Goal: Navigation & Orientation: Understand site structure

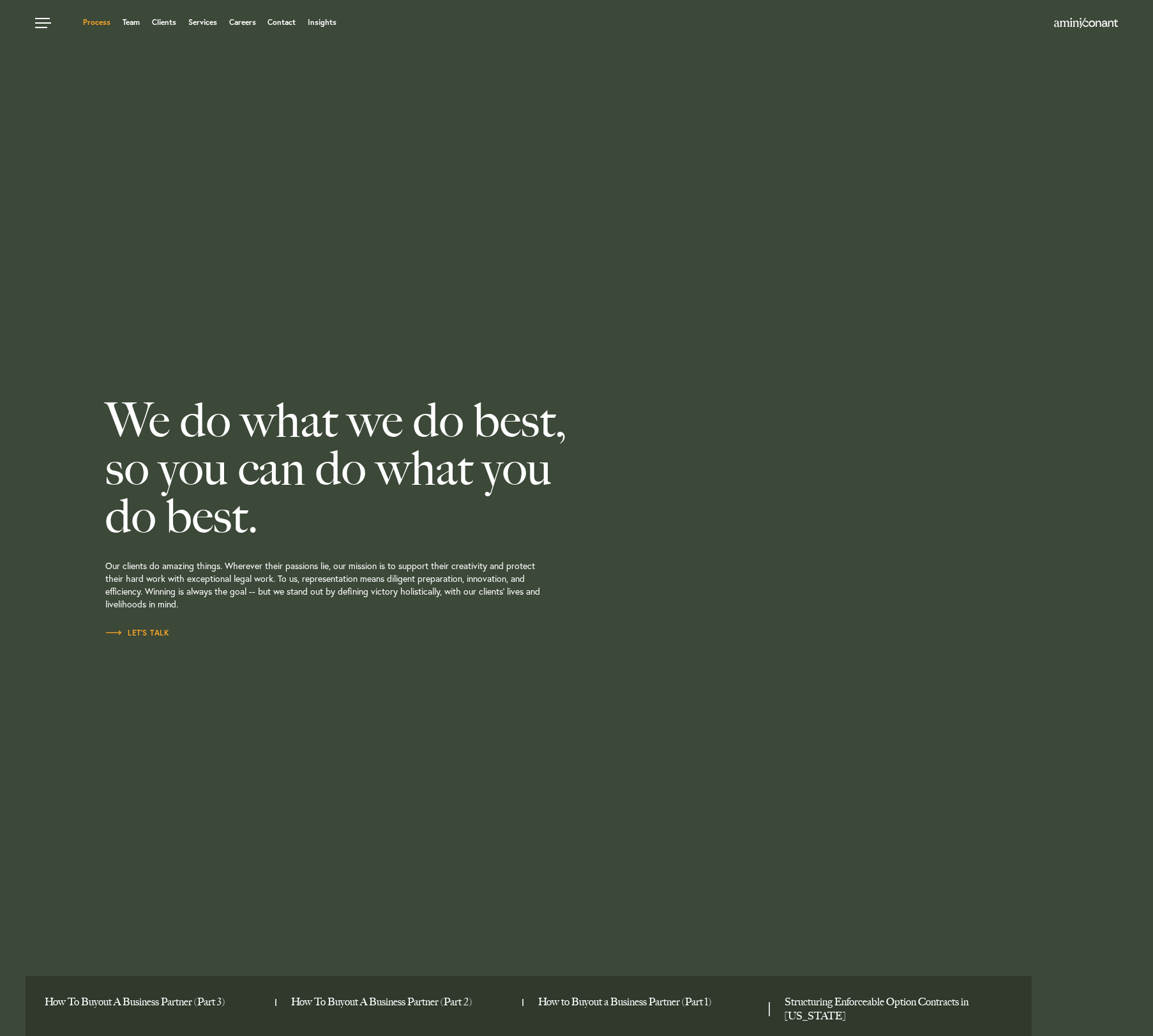
click at [92, 21] on link "Process" at bounding box center [97, 22] width 28 height 8
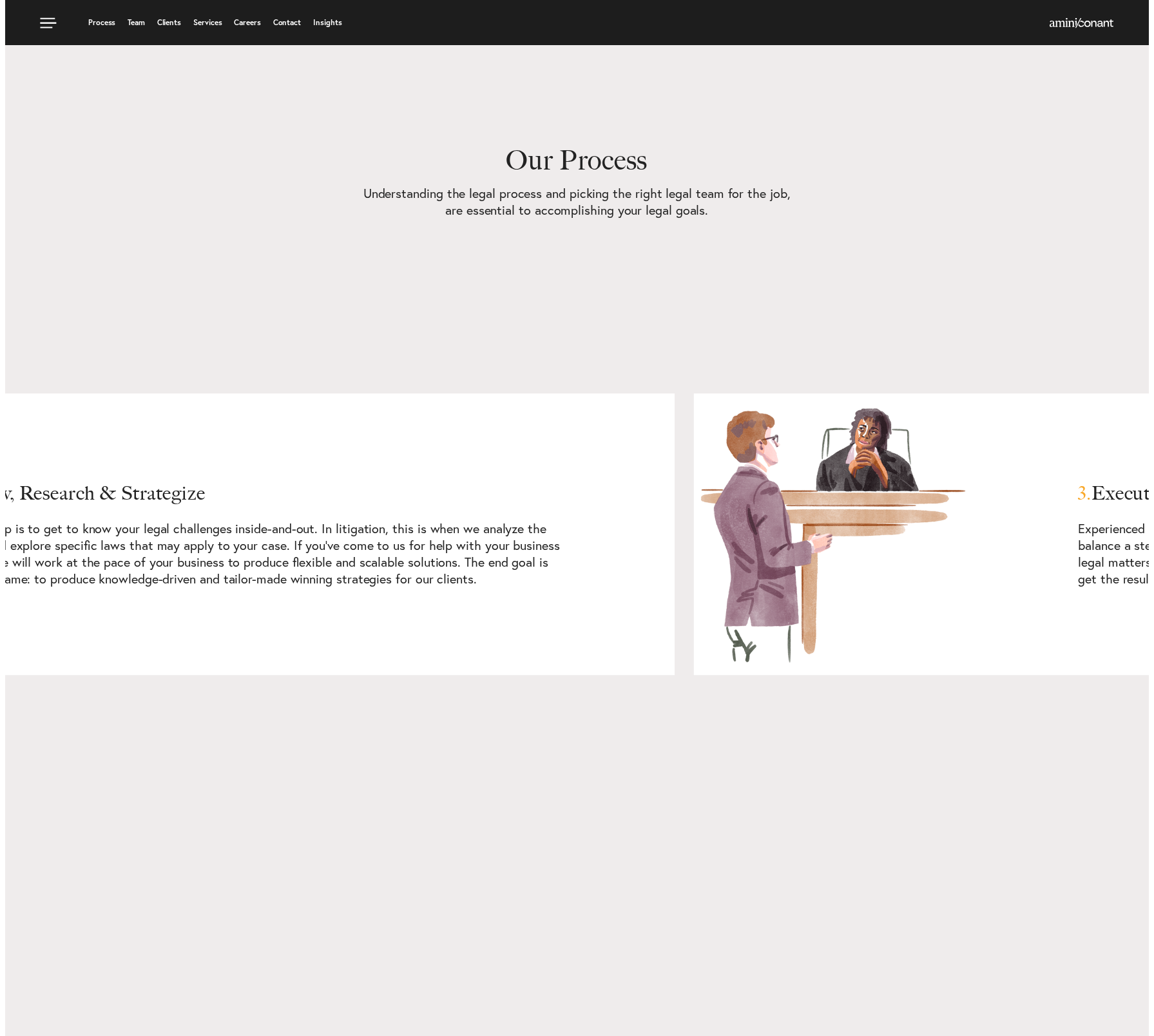
scroll to position [2042, 0]
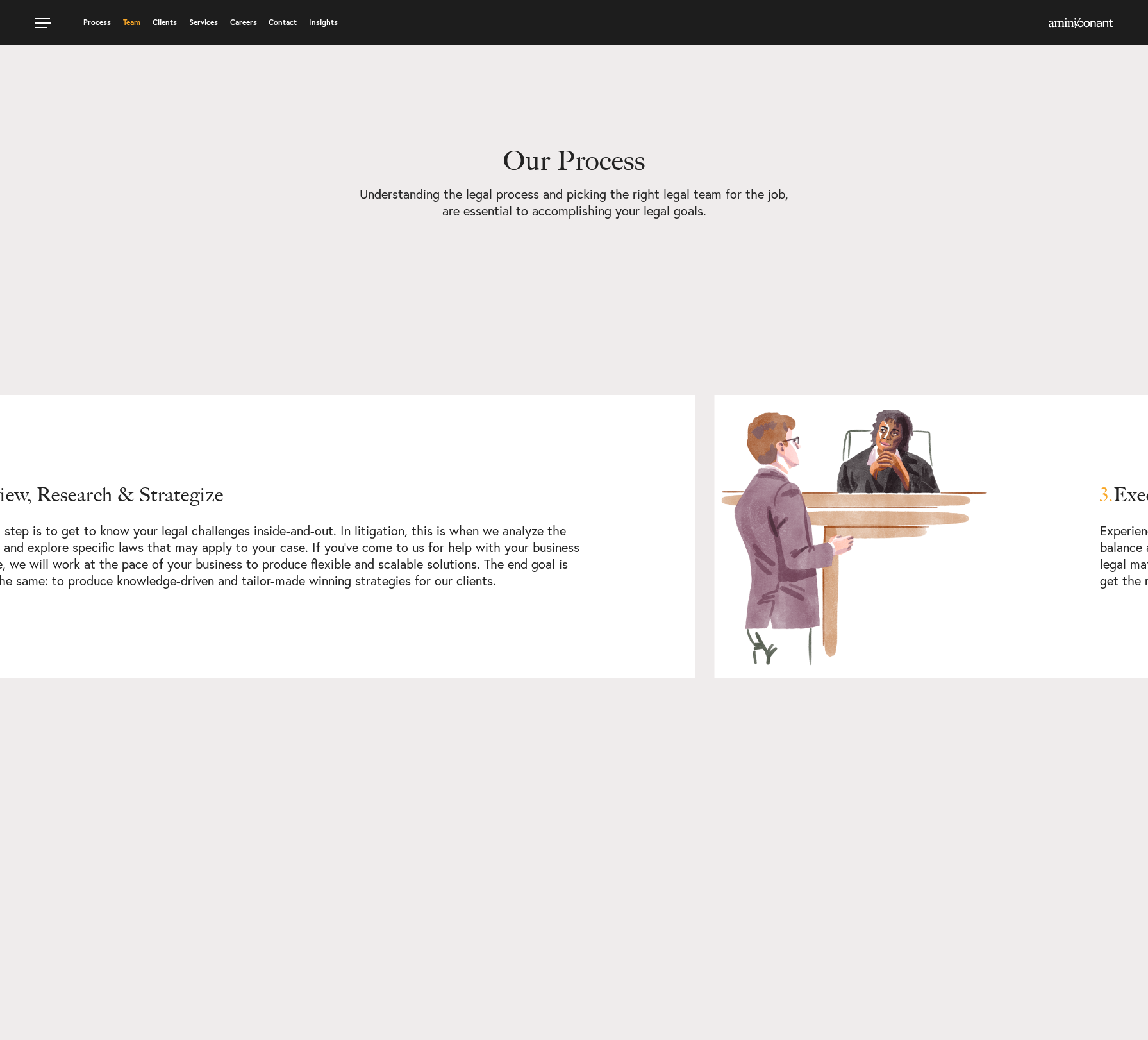
click at [131, 23] on link "Team" at bounding box center [131, 22] width 17 height 8
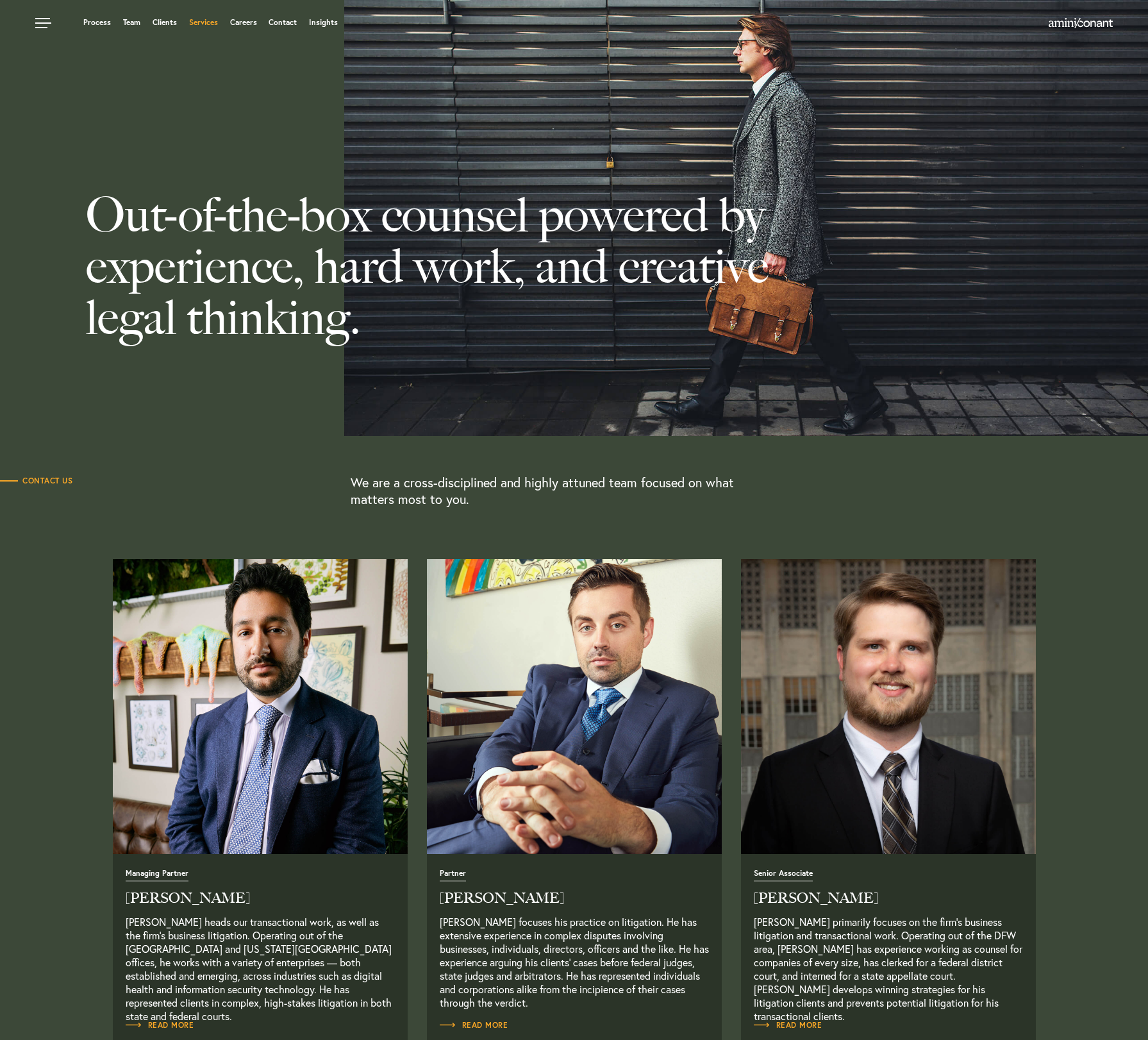
click at [202, 24] on link "Services" at bounding box center [204, 22] width 29 height 8
